Goal: Browse casually: Explore the website without a specific task or goal

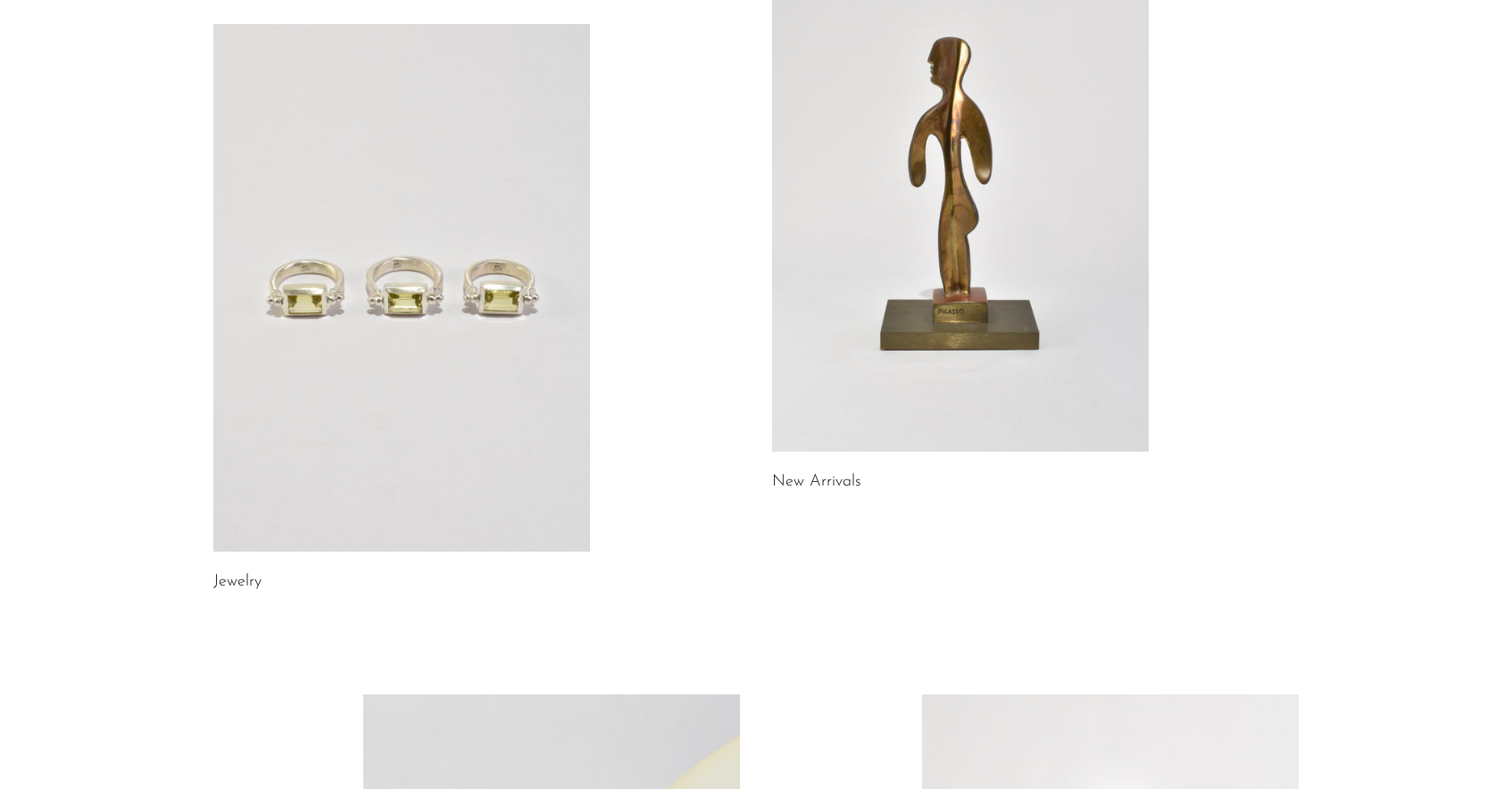
scroll to position [150, 0]
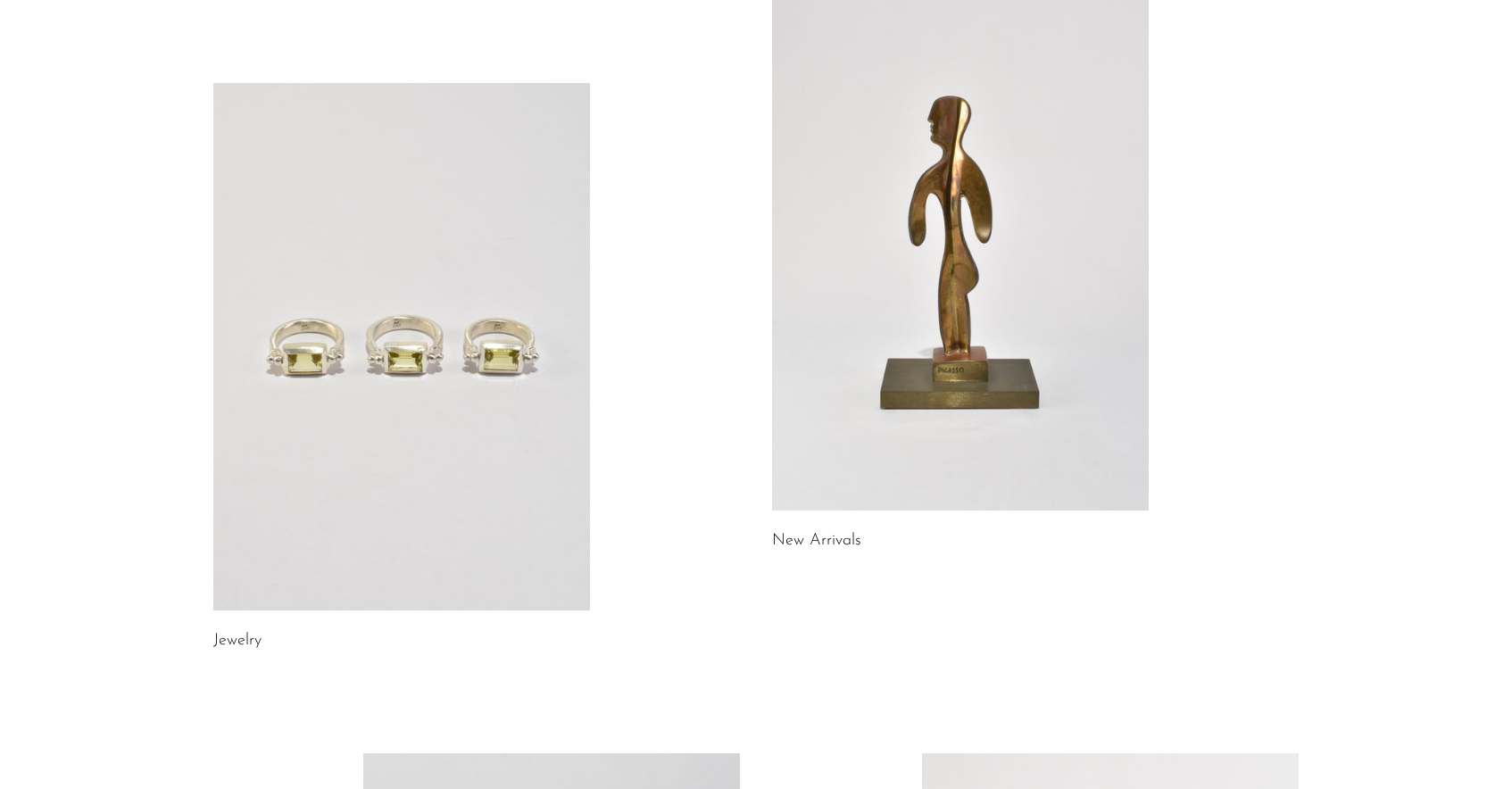
click at [360, 465] on link at bounding box center [402, 347] width 376 height 528
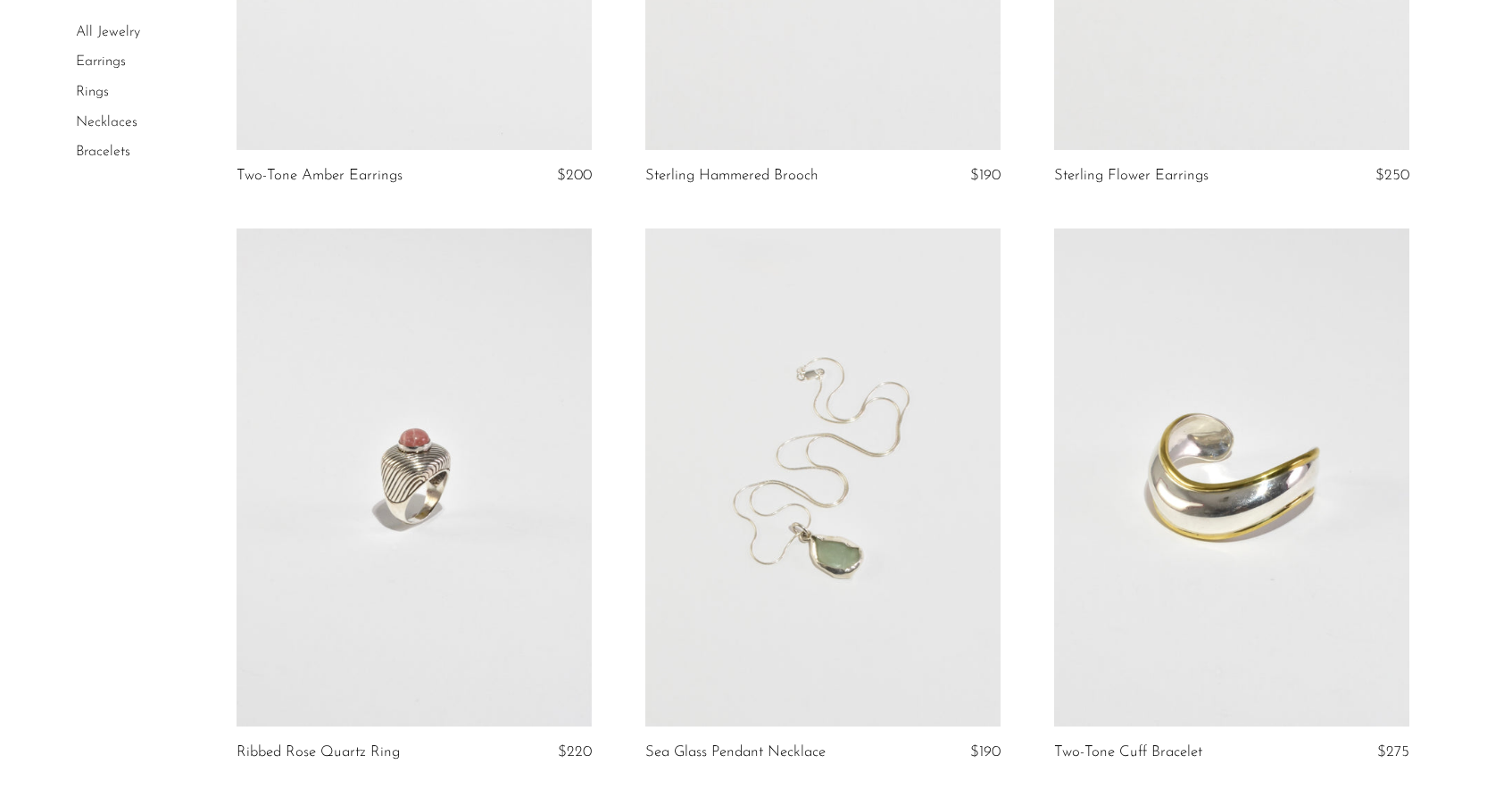
scroll to position [1177, 0]
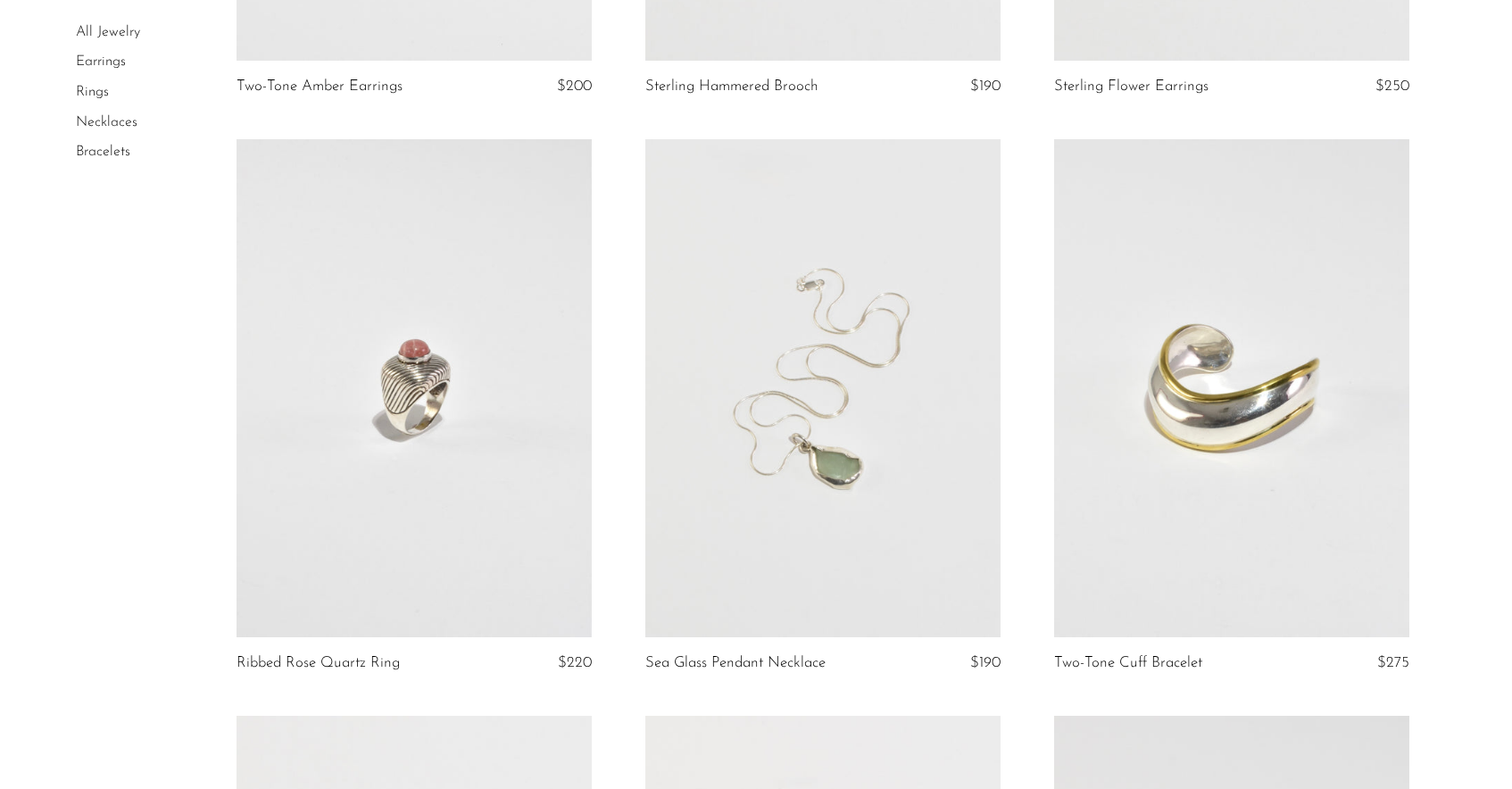
click at [873, 462] on link at bounding box center [823, 388] width 355 height 497
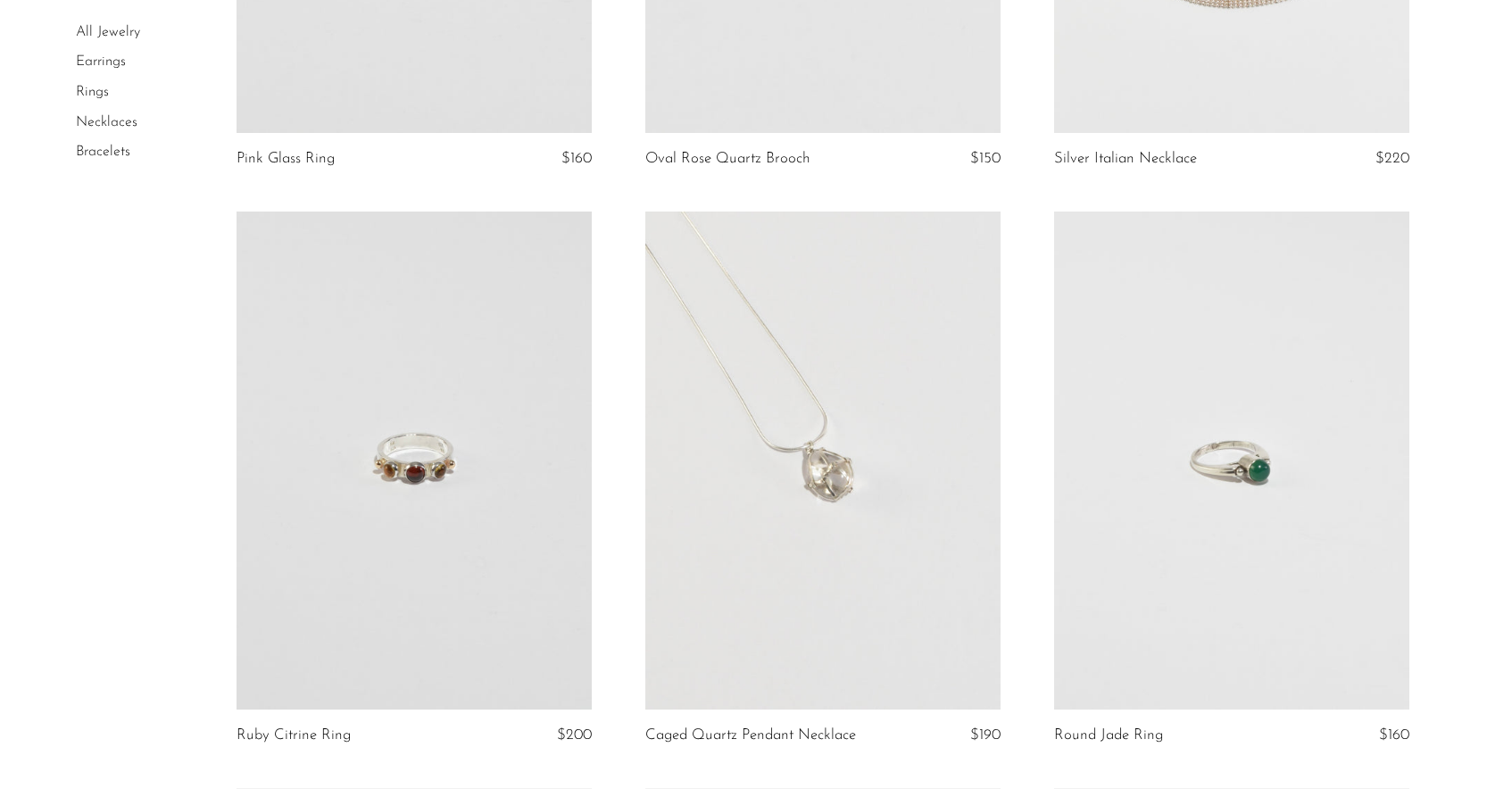
scroll to position [5753, 0]
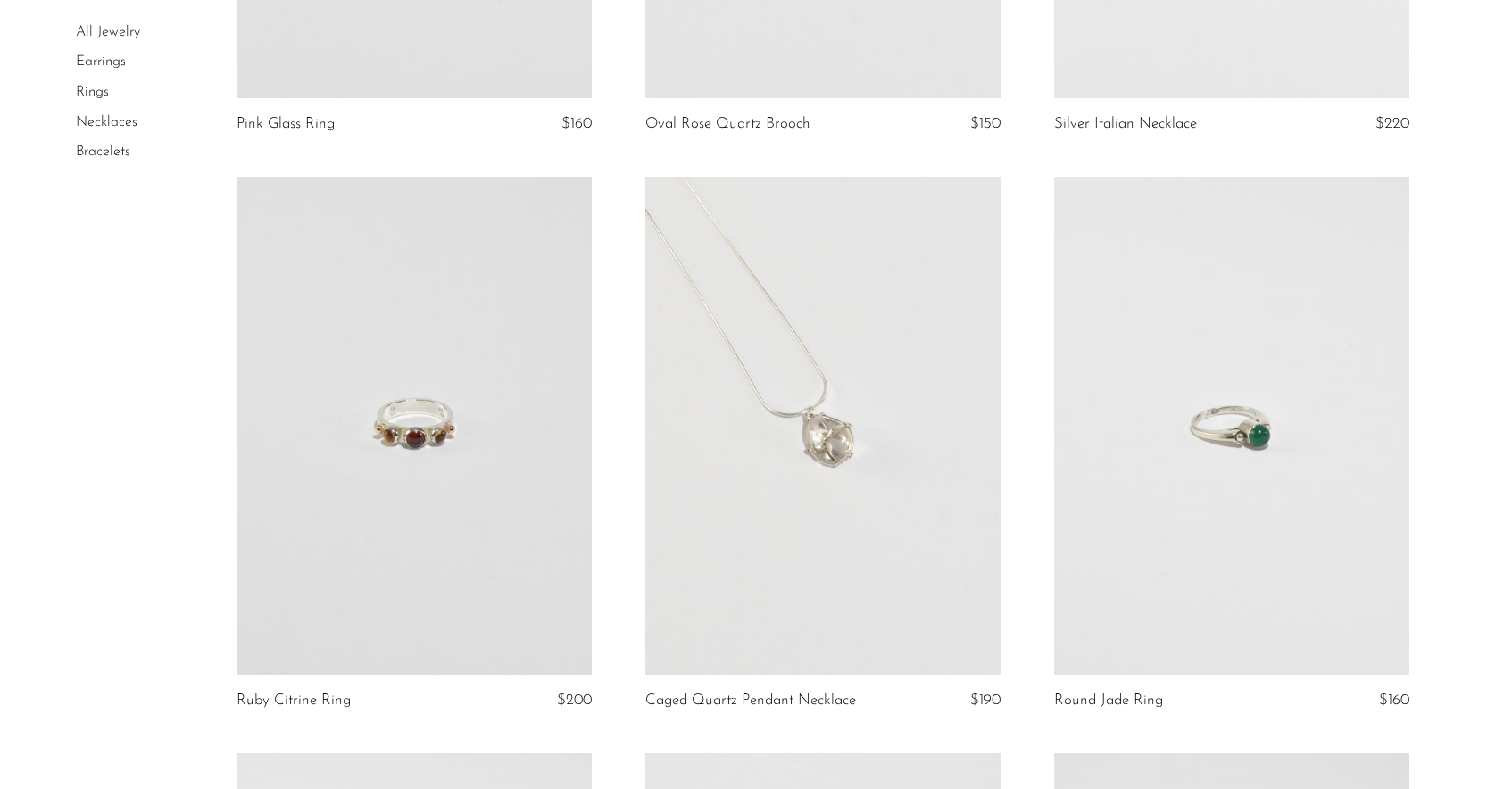
click at [425, 460] on link at bounding box center [414, 425] width 355 height 497
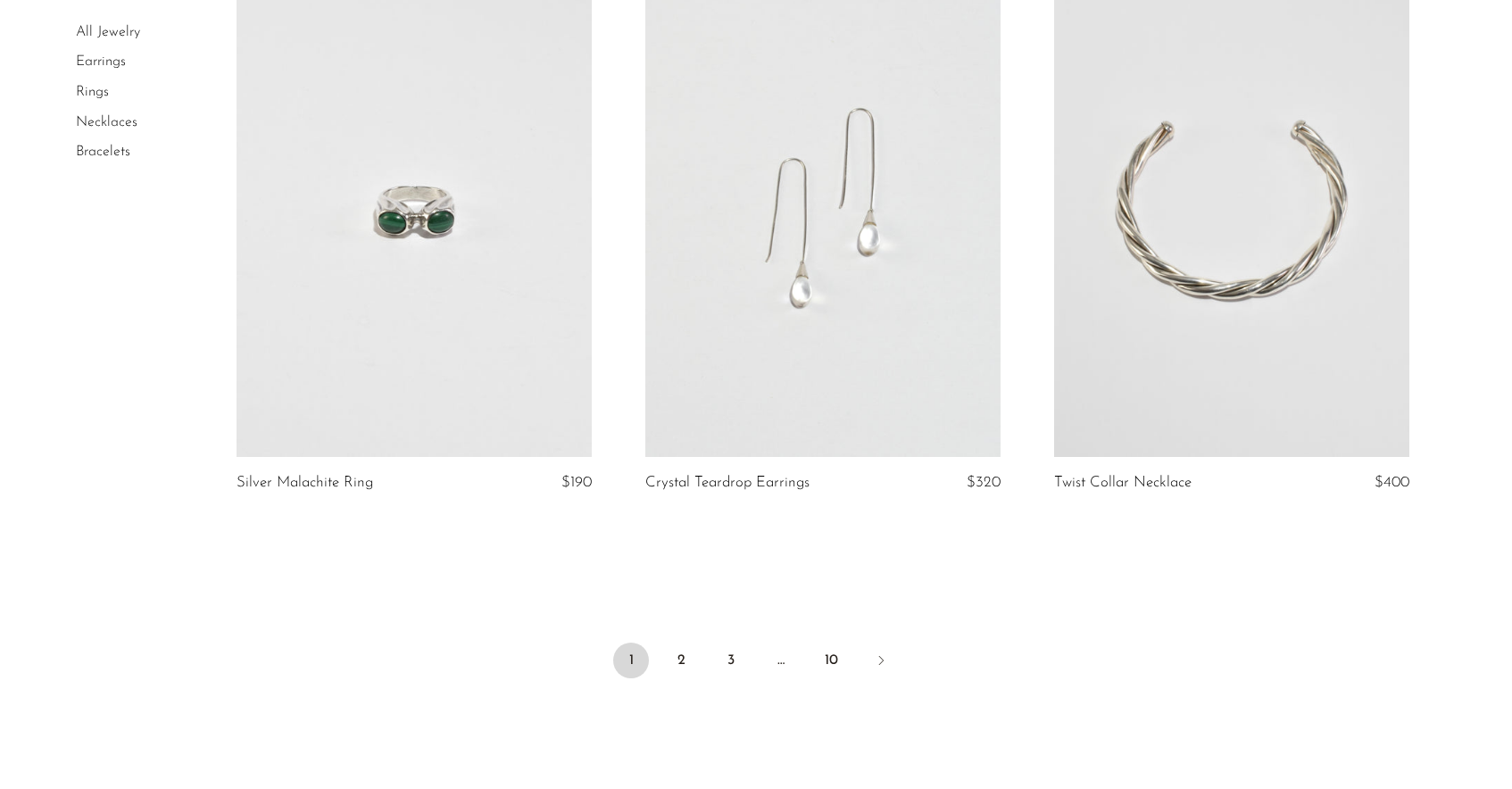
scroll to position [6616, 0]
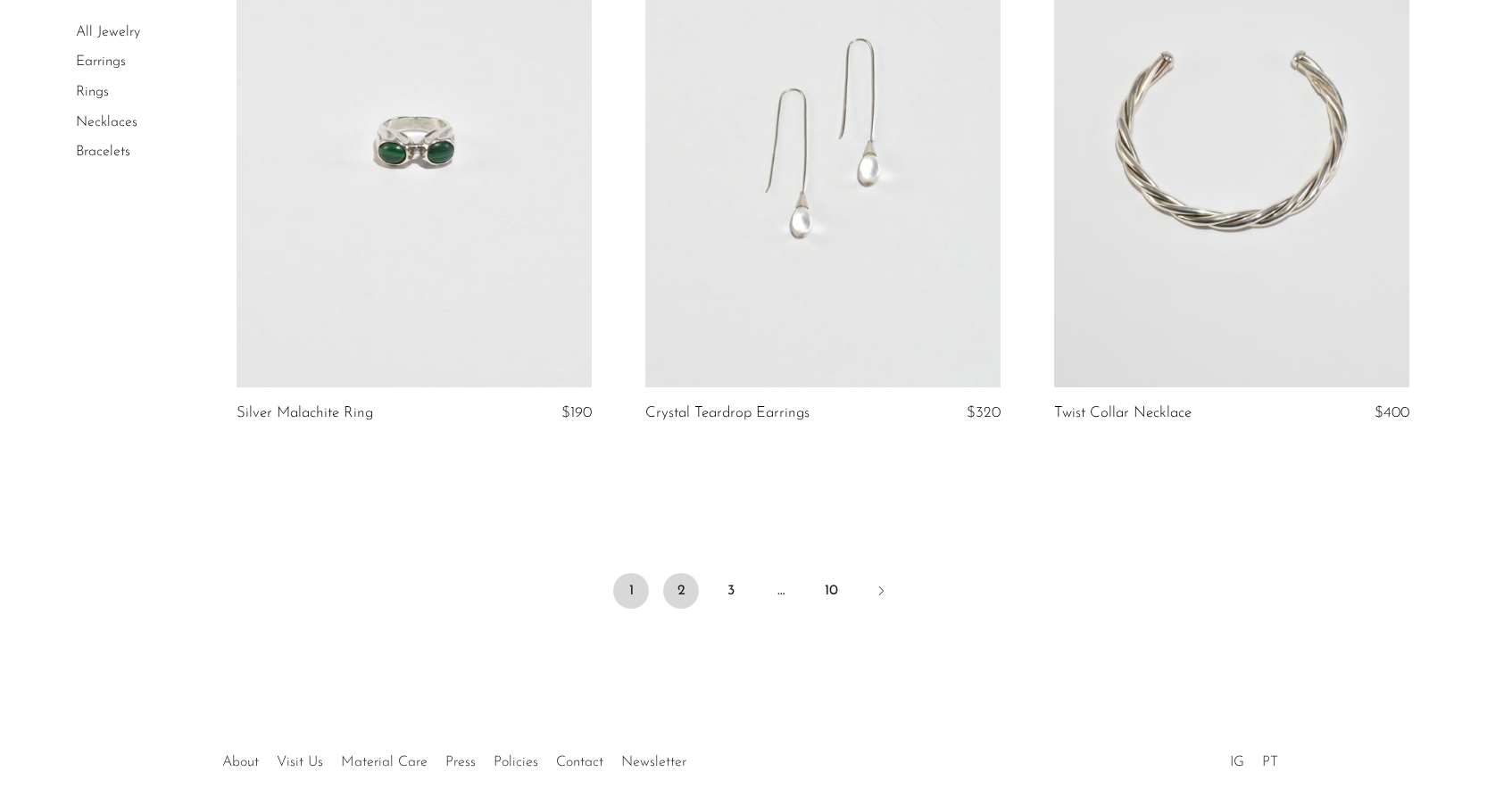
click at [685, 594] on link "2" at bounding box center [681, 591] width 36 height 36
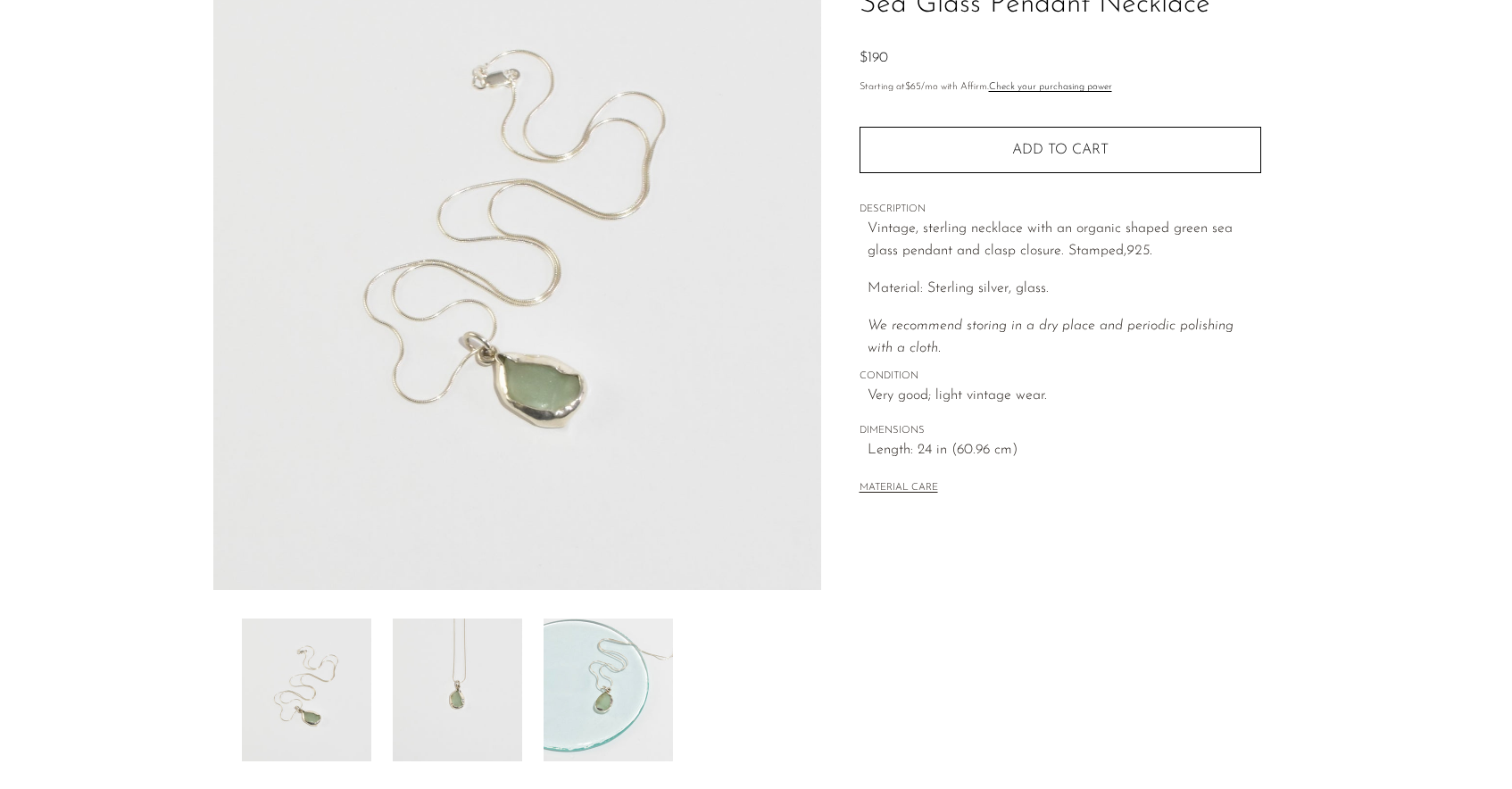
scroll to position [373, 0]
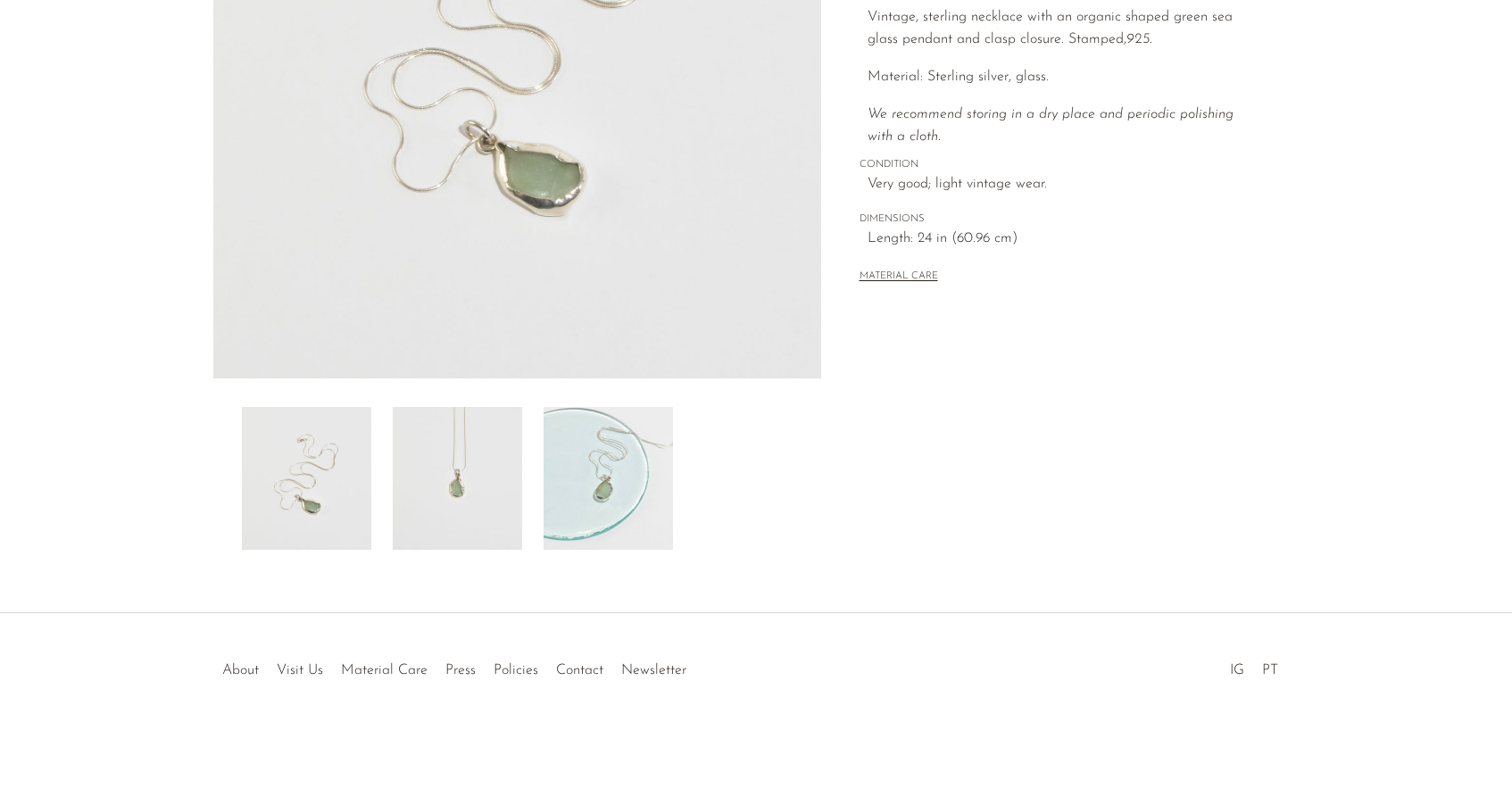
click at [615, 499] on img at bounding box center [609, 478] width 130 height 143
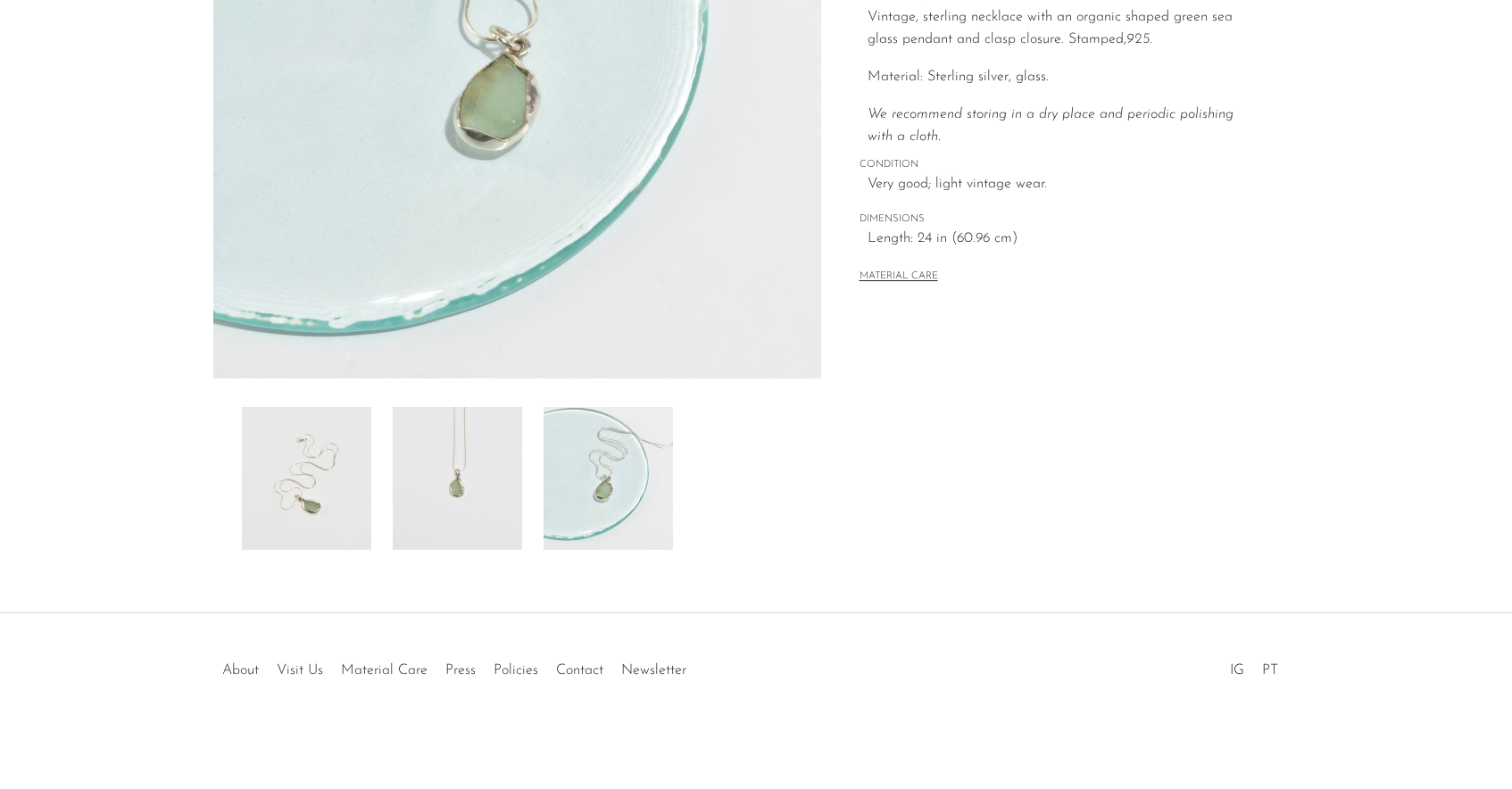
click at [502, 483] on img at bounding box center [457, 478] width 130 height 143
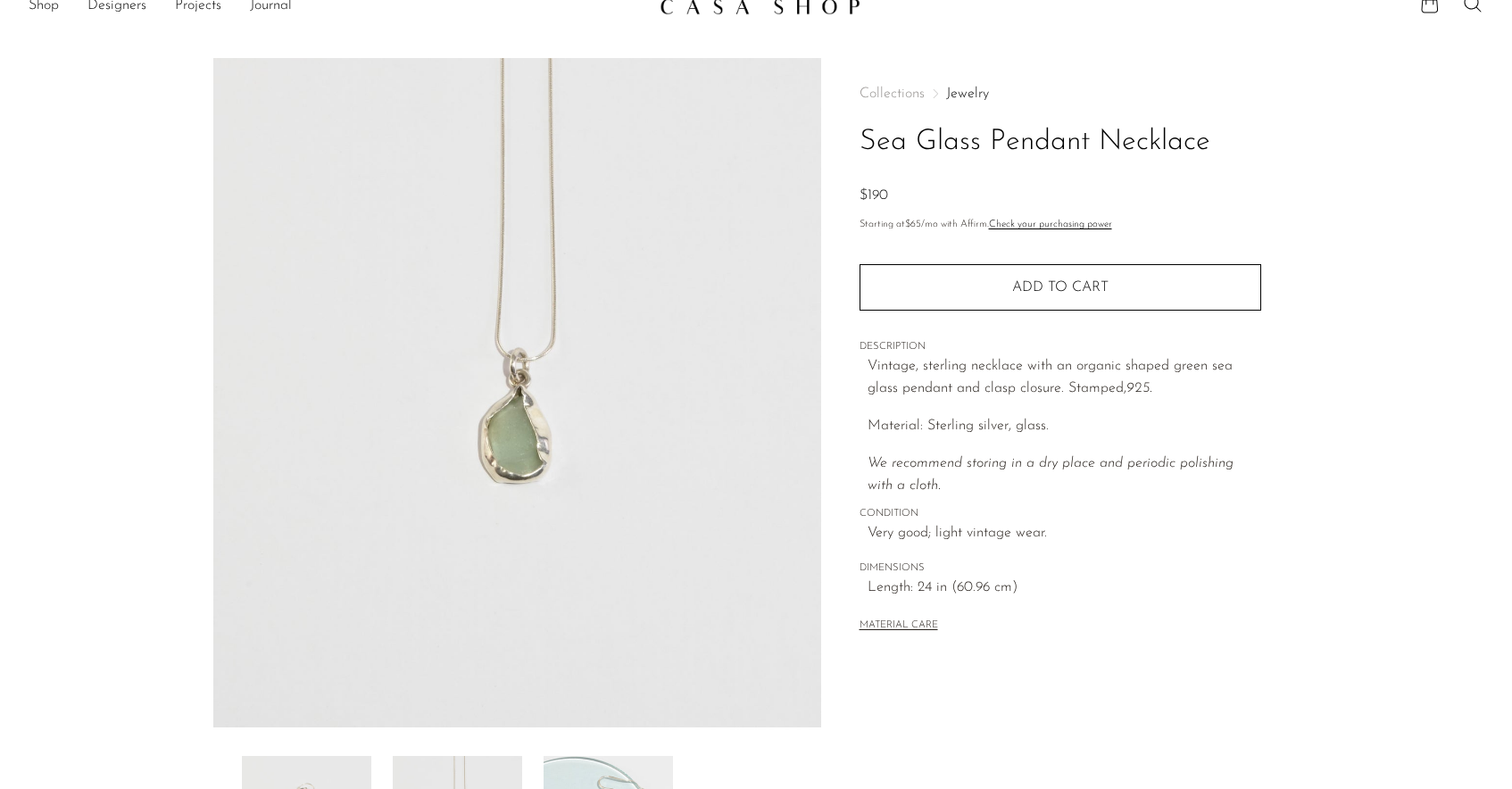
scroll to position [0, 0]
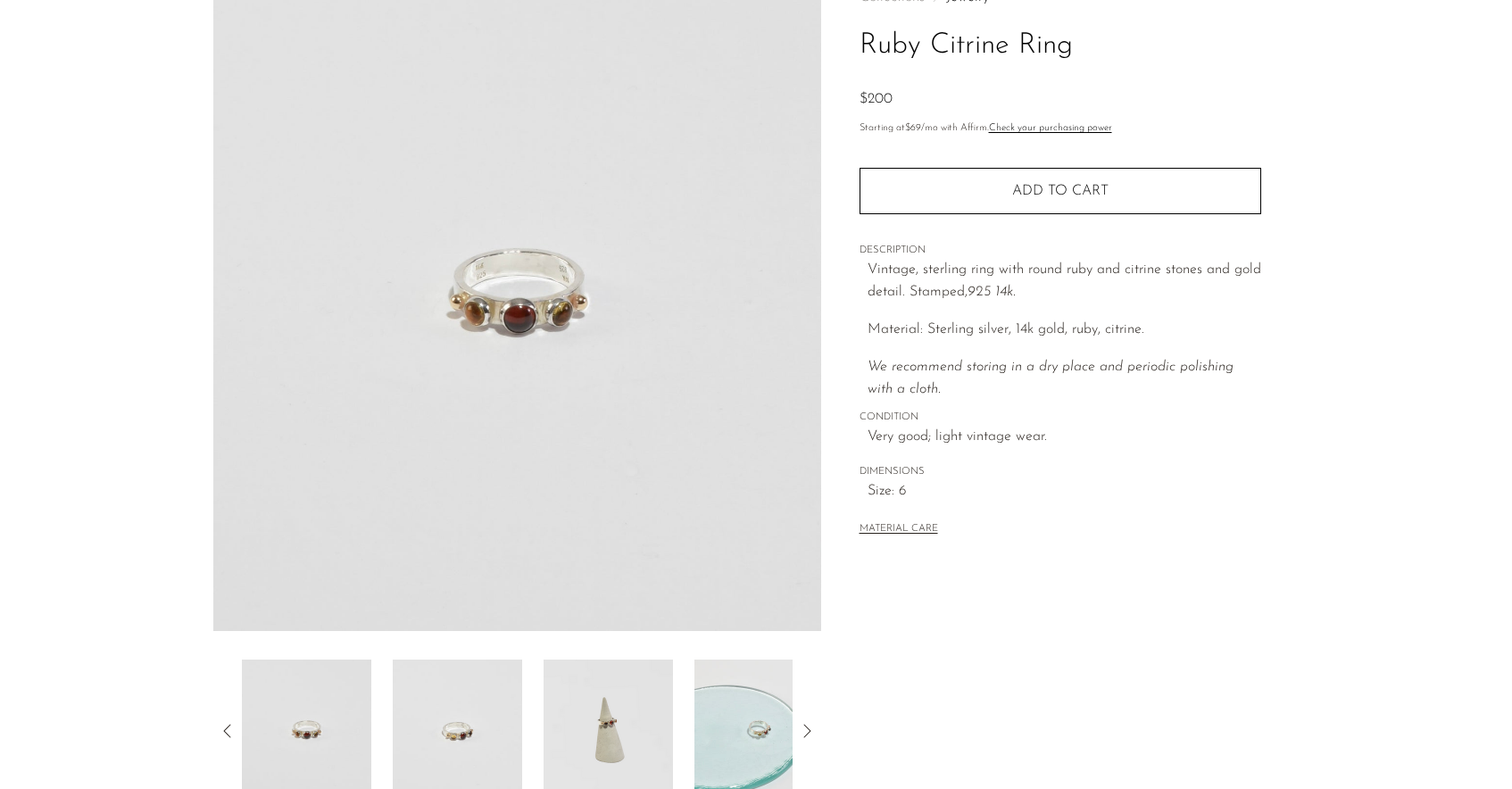
scroll to position [373, 0]
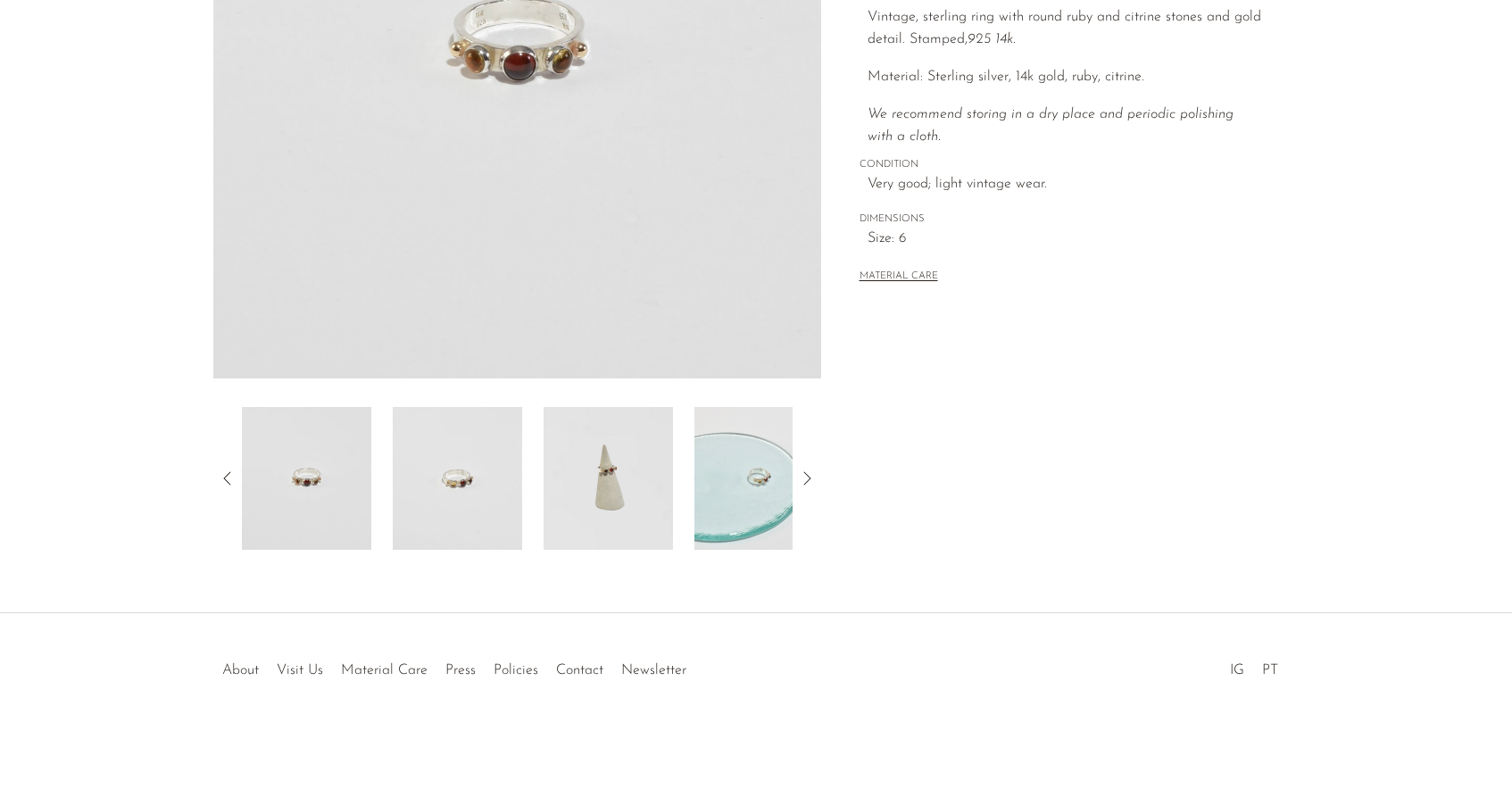
click at [615, 462] on img at bounding box center [609, 478] width 130 height 143
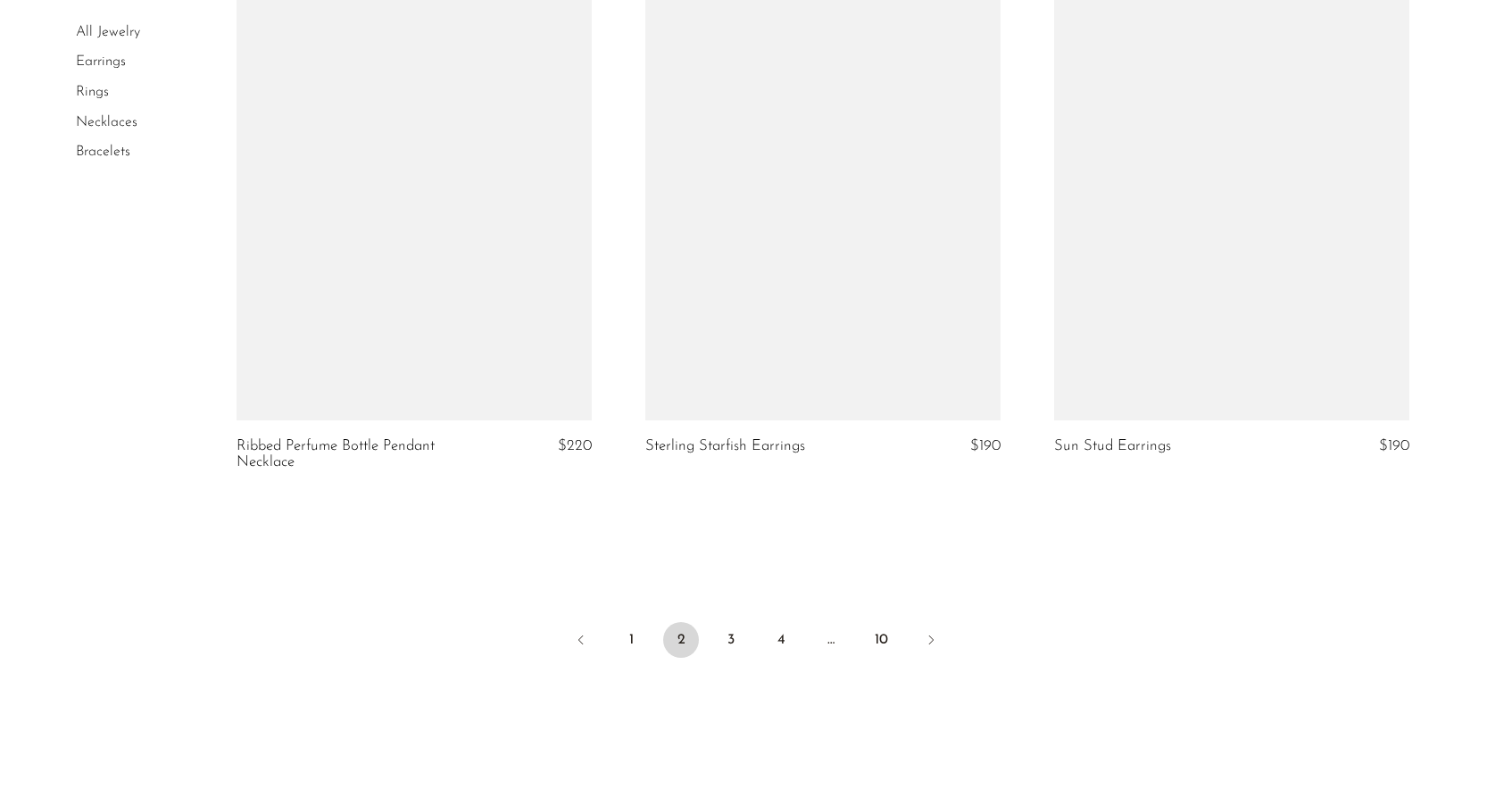
scroll to position [6758, 0]
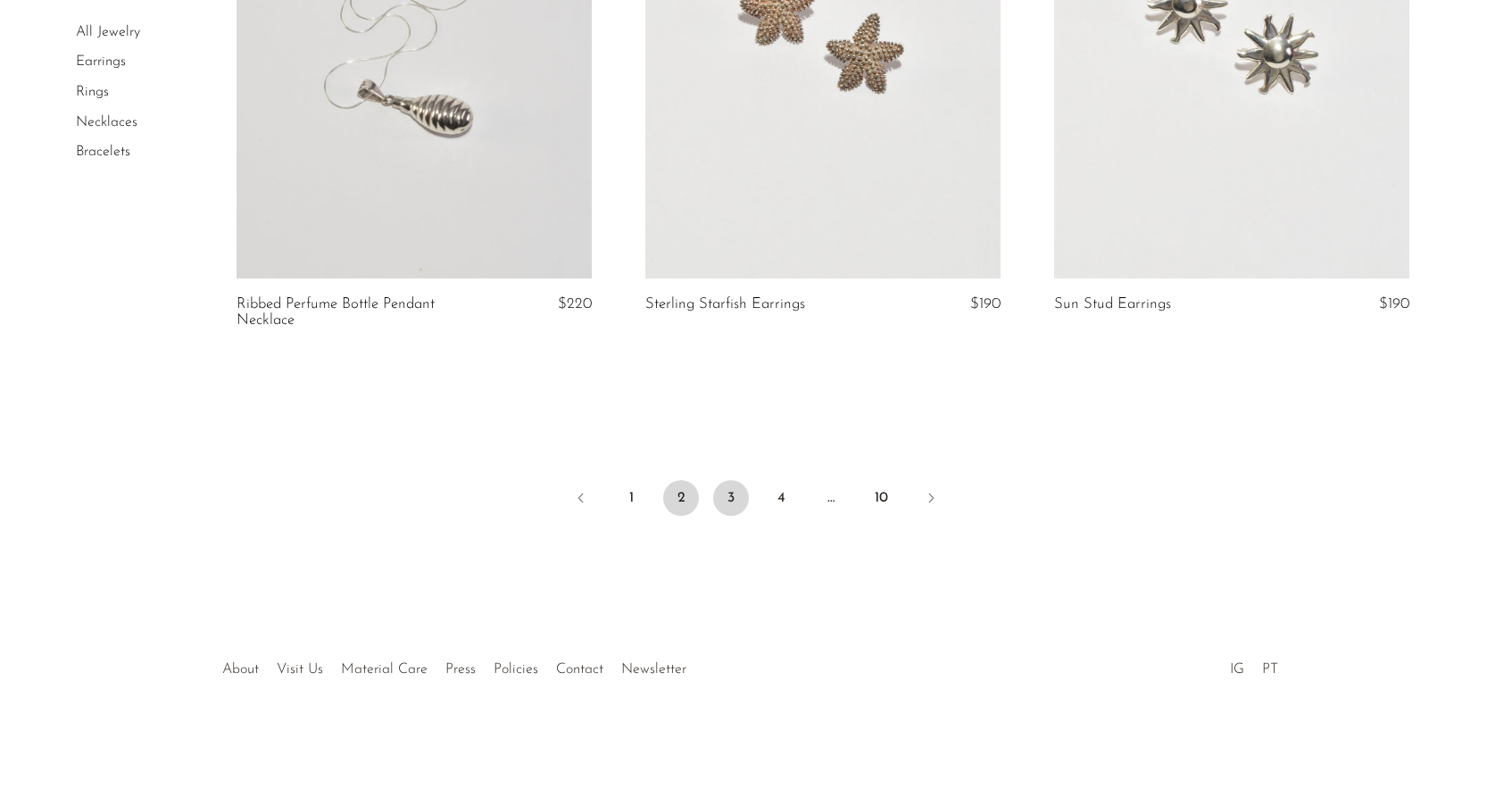
click at [722, 503] on link "3" at bounding box center [731, 498] width 36 height 36
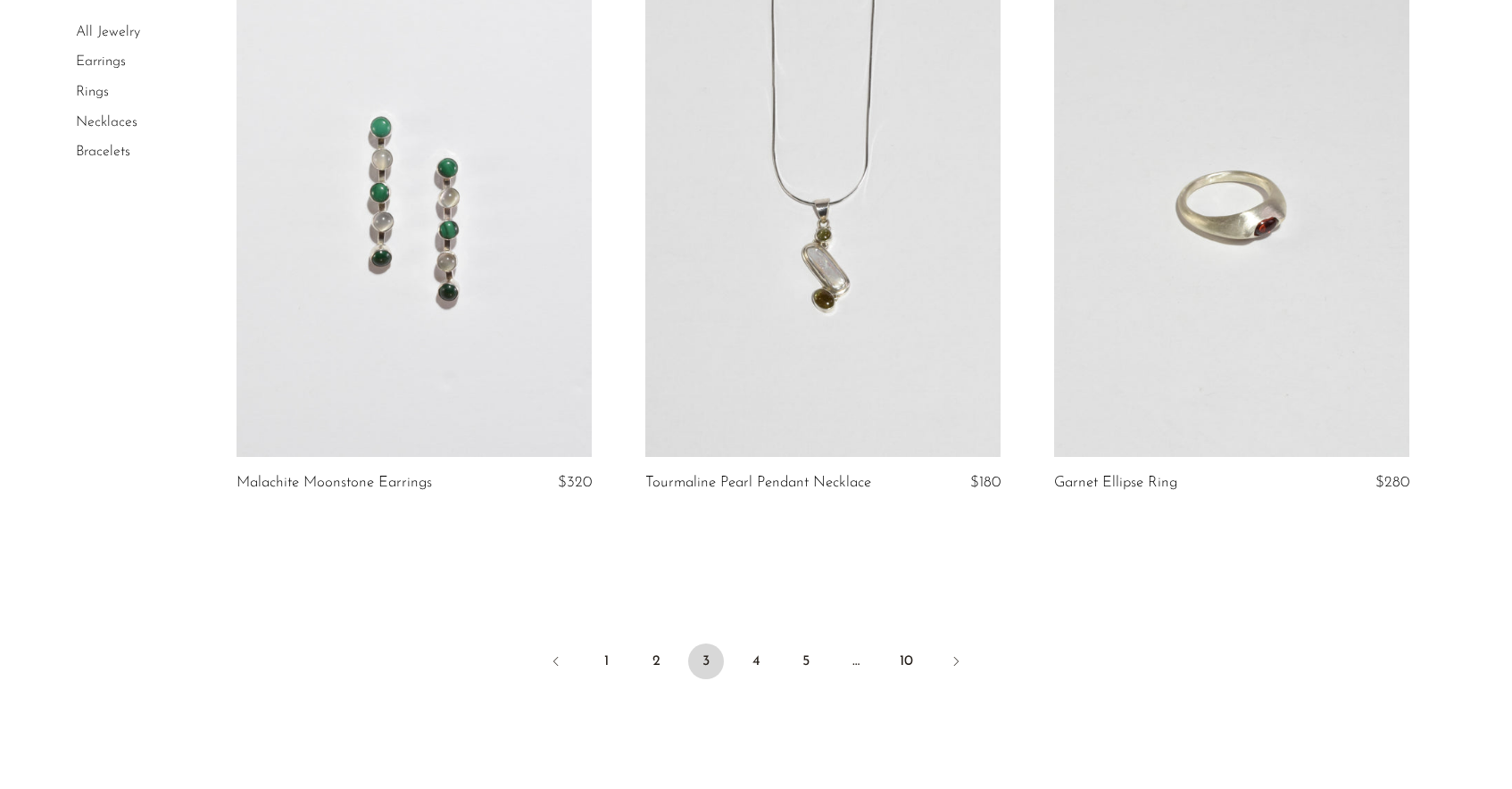
scroll to position [6725, 0]
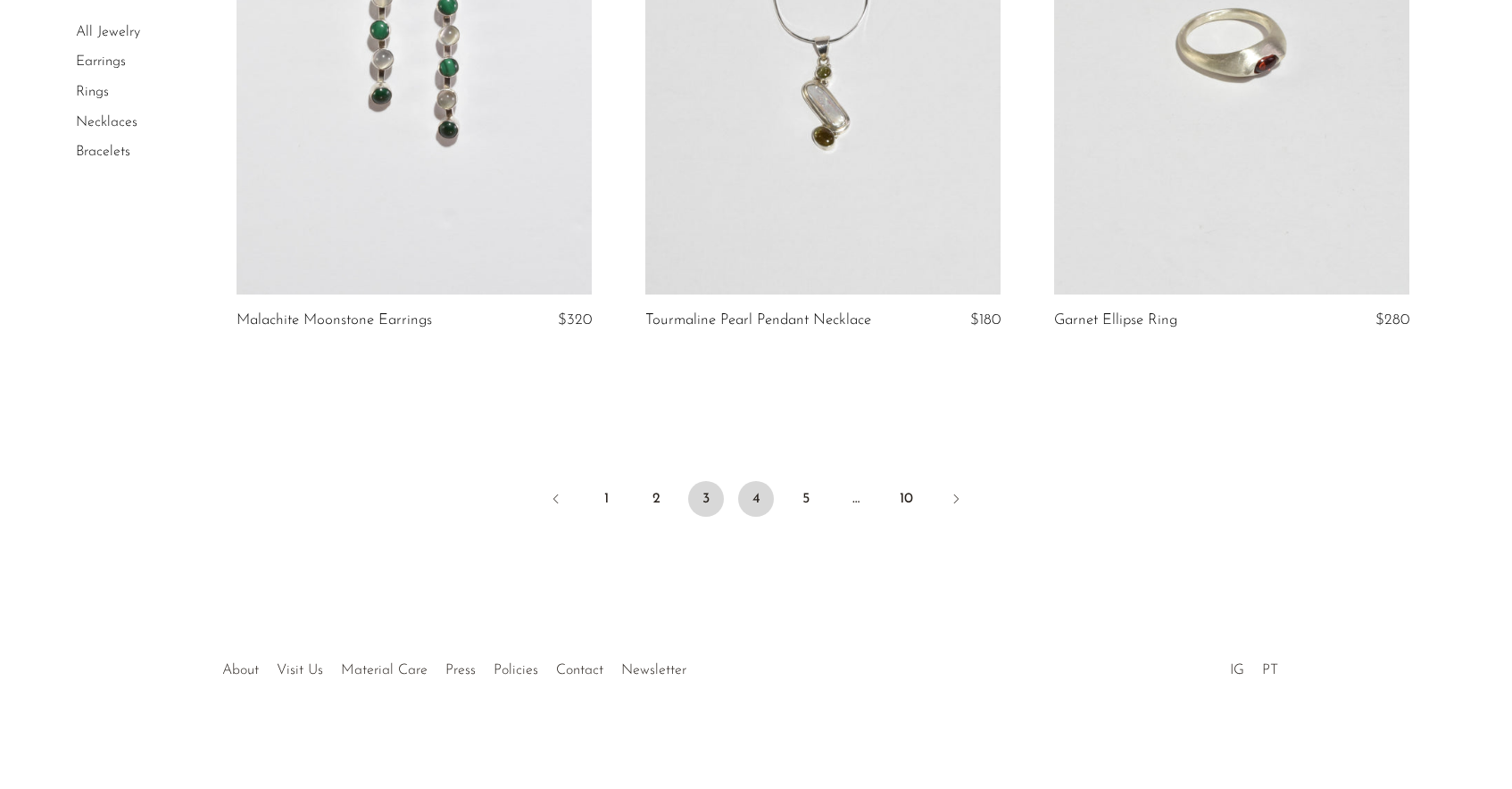
click at [763, 486] on link "4" at bounding box center [756, 499] width 36 height 36
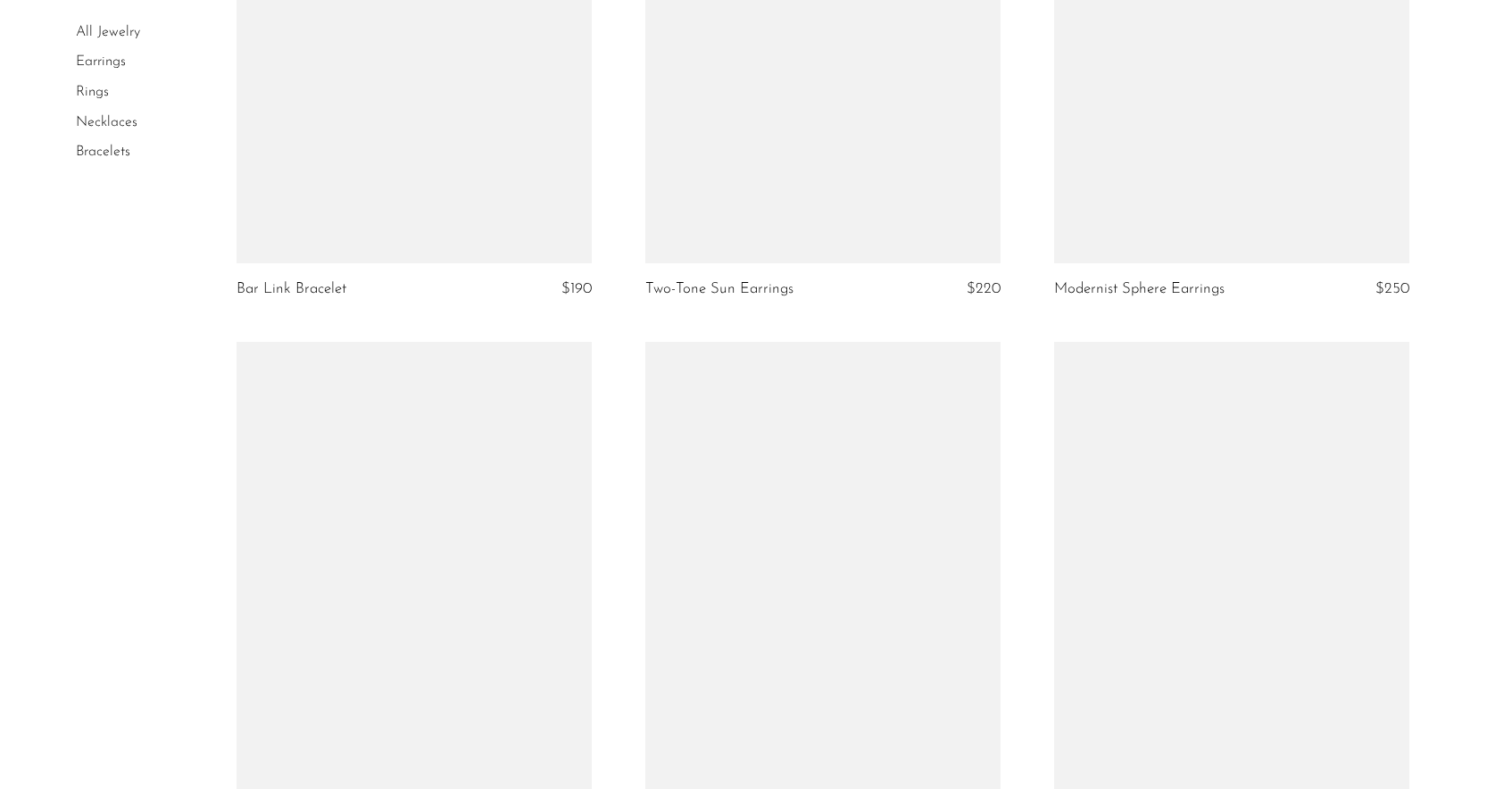
scroll to position [6540, 0]
